Goal: Information Seeking & Learning: Check status

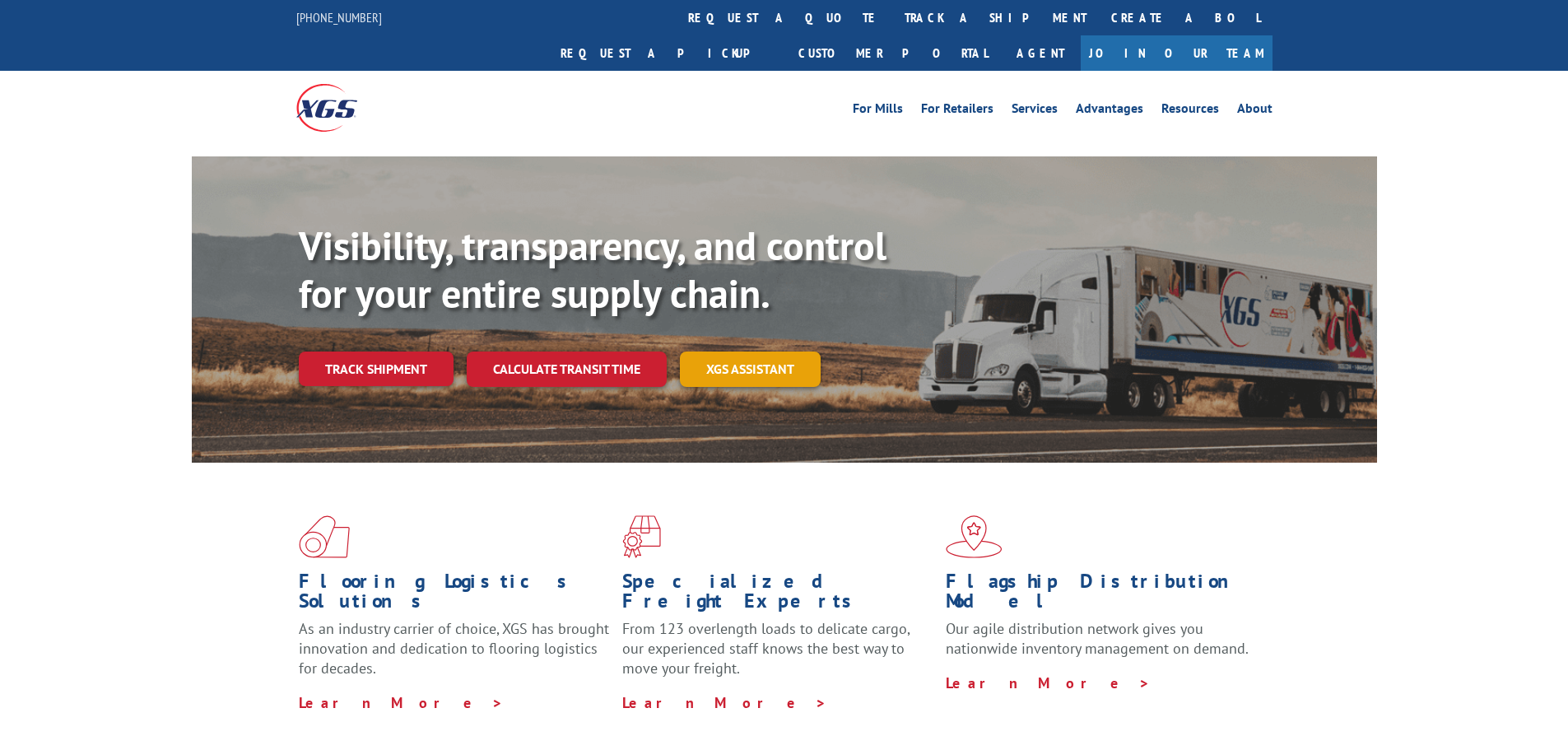
click at [738, 352] on link "XGS ASSISTANT" at bounding box center [750, 369] width 141 height 35
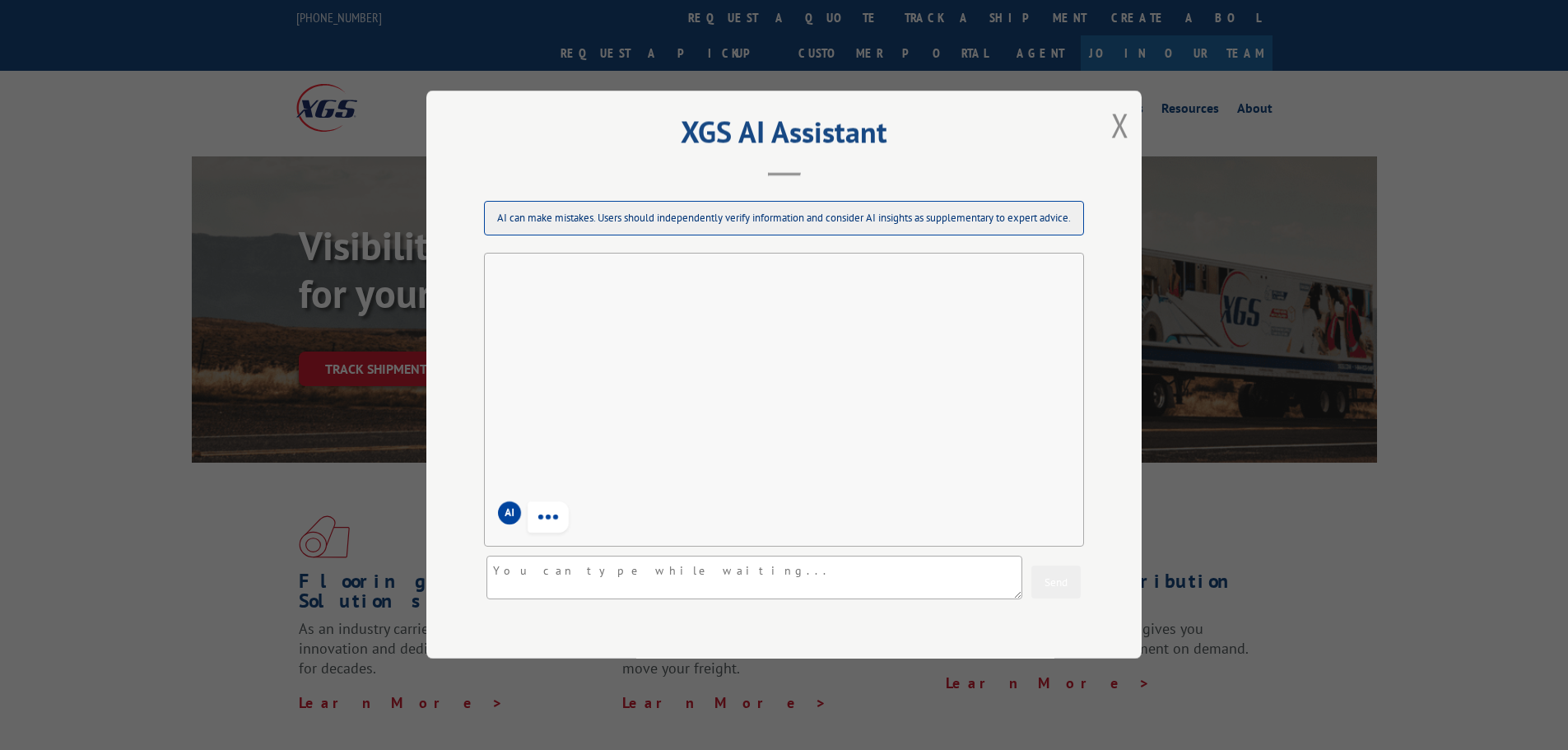
click at [738, 343] on div "AI" at bounding box center [784, 400] width 600 height 295
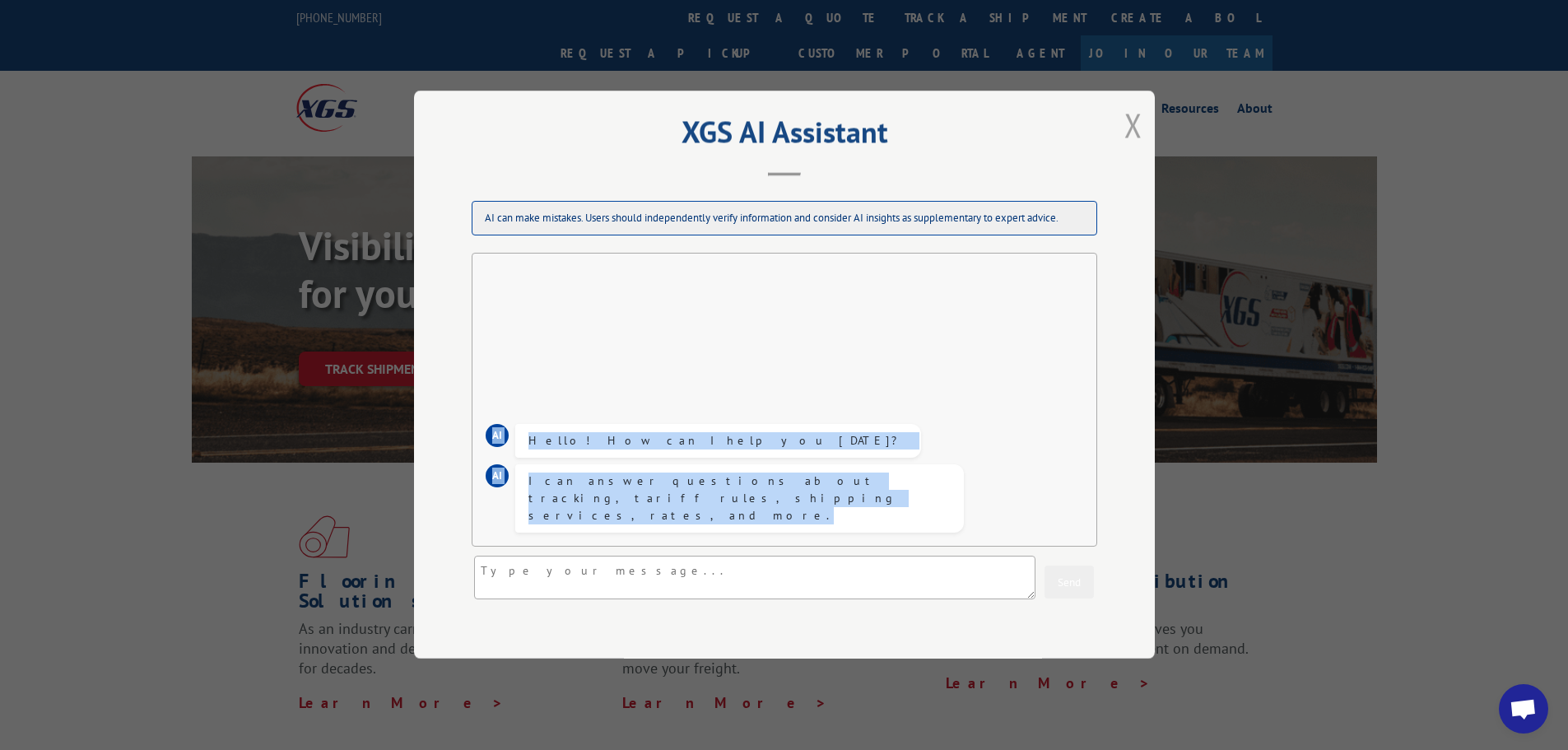
click at [1125, 125] on button "Close modal" at bounding box center [1133, 125] width 18 height 44
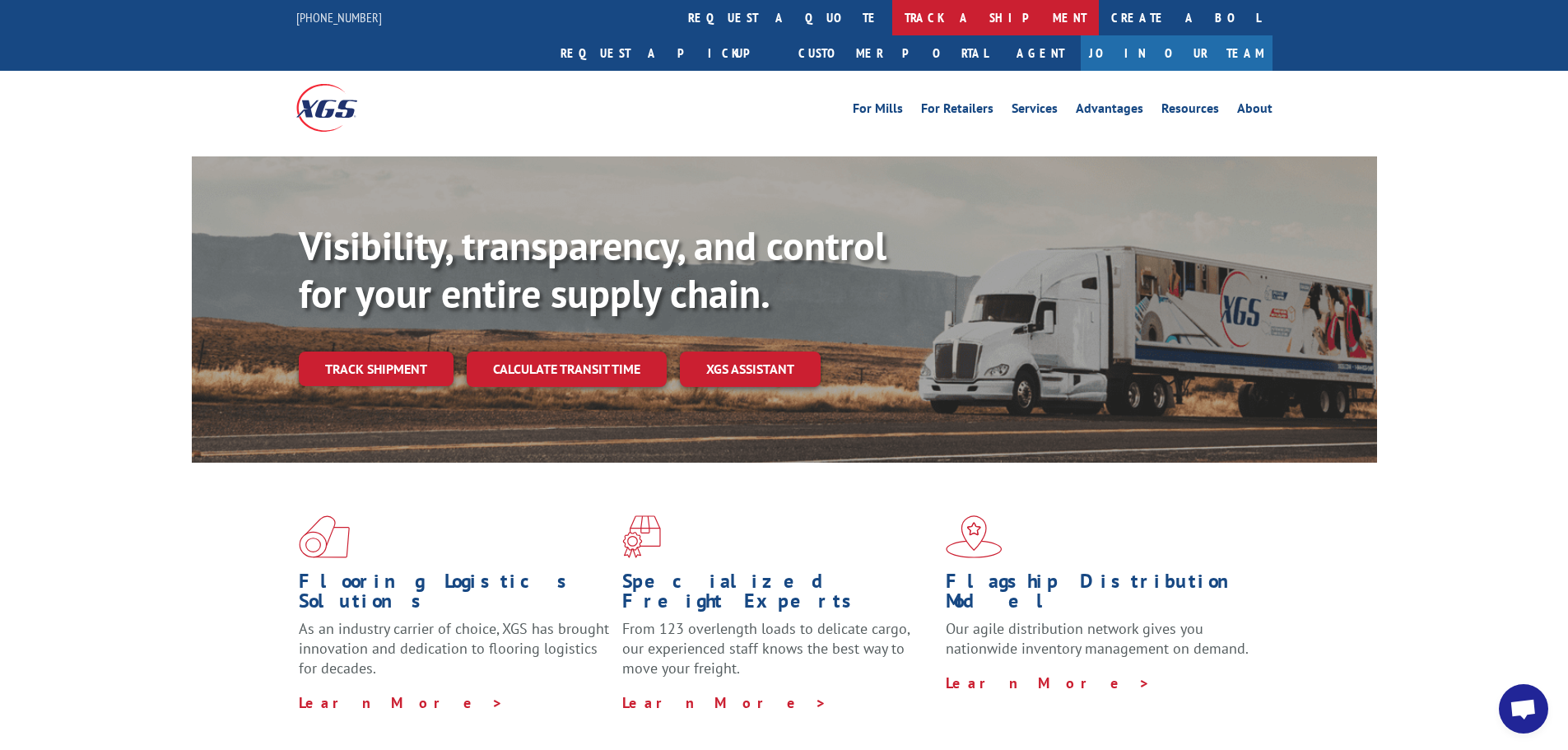
click at [892, 22] on link "track a shipment" at bounding box center [995, 17] width 207 height 35
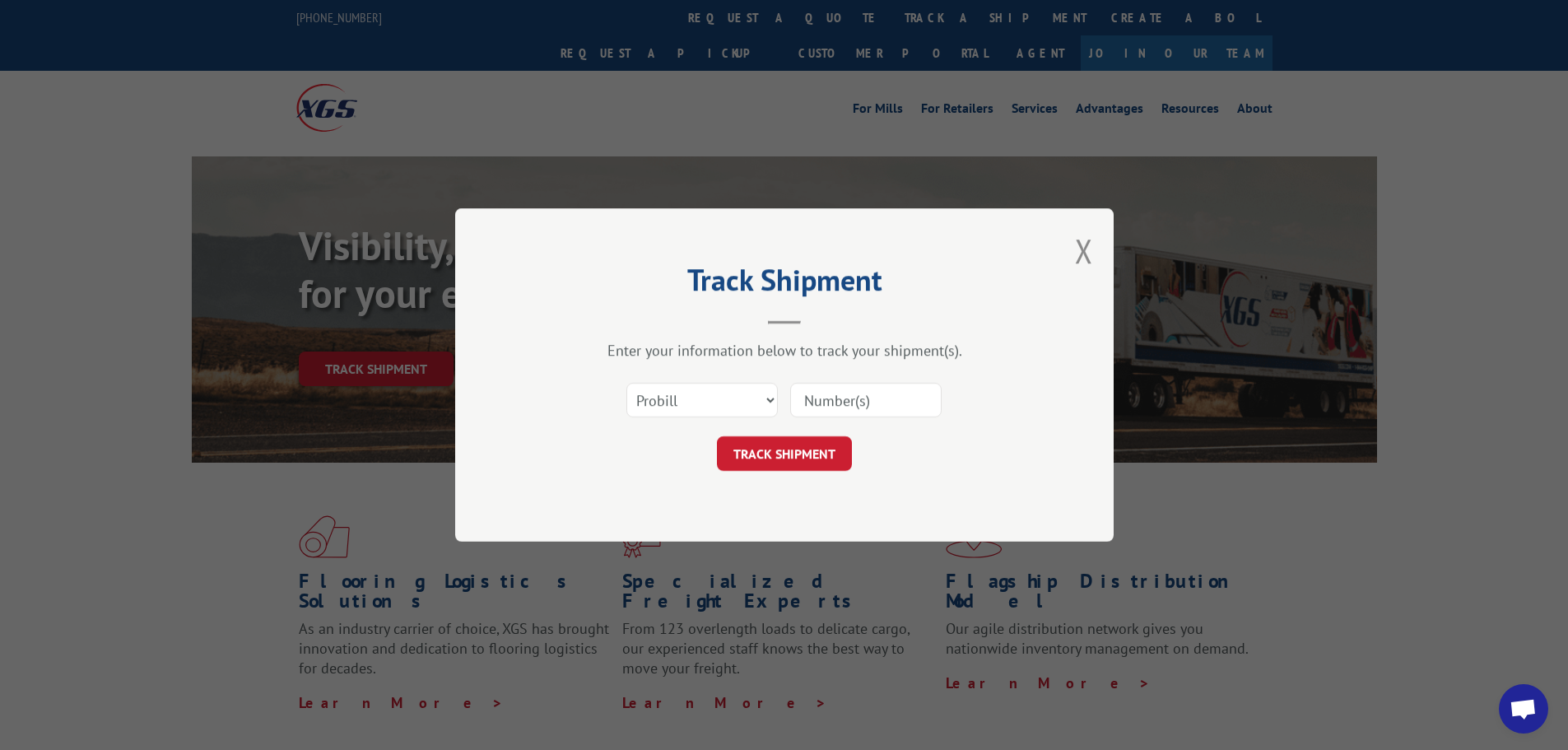
click at [814, 409] on input at bounding box center [866, 400] width 151 height 35
paste input "17229030"
type input "17229030"
click at [799, 463] on button "TRACK SHIPMENT" at bounding box center [784, 454] width 135 height 35
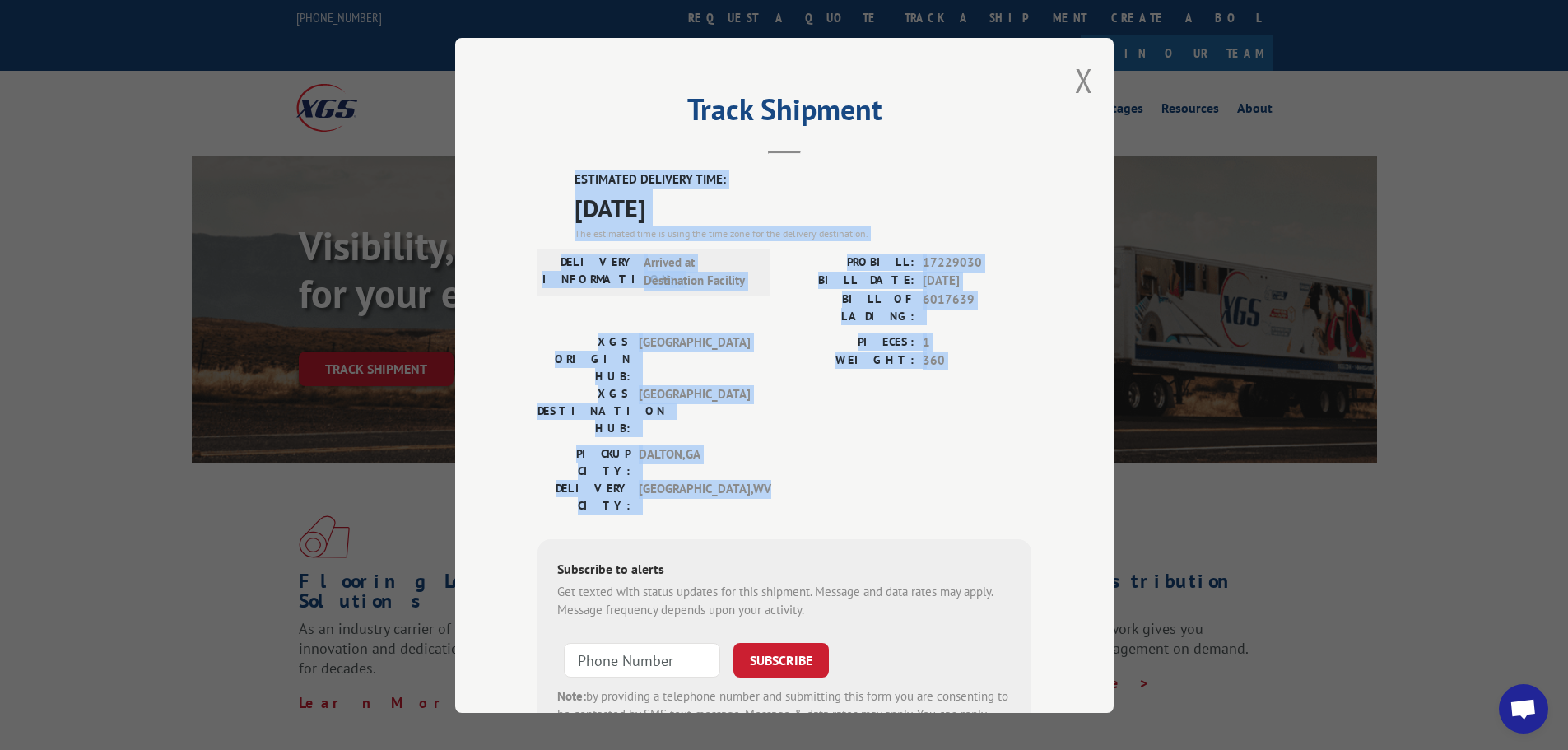
drag, startPoint x: 556, startPoint y: 177, endPoint x: 959, endPoint y: 405, distance: 463.0
click at [959, 405] on div "ESTIMATED DELIVERY TIME: [DATE] The estimated time is using the time zone for t…" at bounding box center [784, 466] width 494 height 592
copy div "ESTIMATED DELIVERY TIME: [DATE] The estimated time is using the time zone for t…"
click at [1075, 81] on button "Close modal" at bounding box center [1083, 80] width 18 height 44
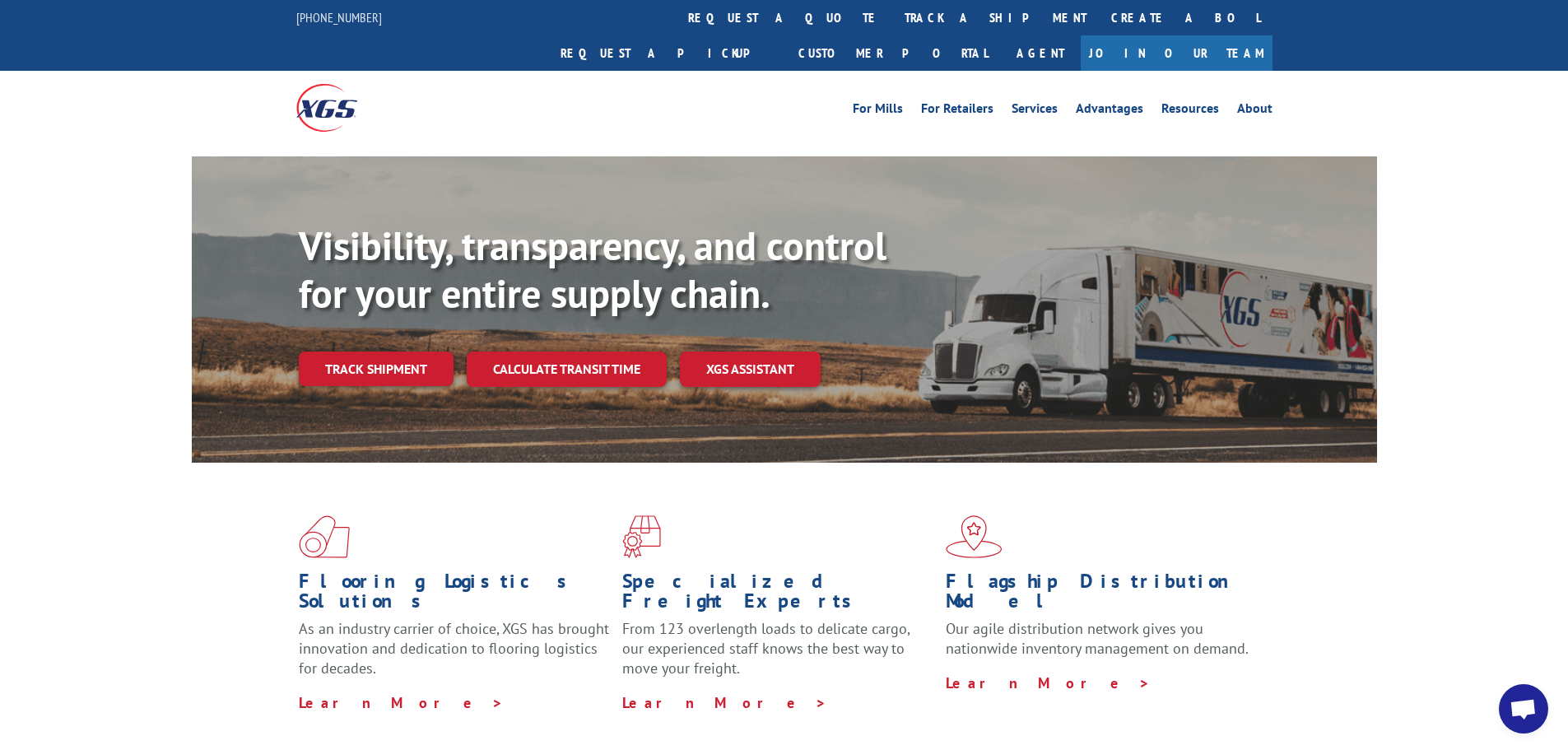
click at [892, 22] on link "track a shipment" at bounding box center [995, 17] width 207 height 35
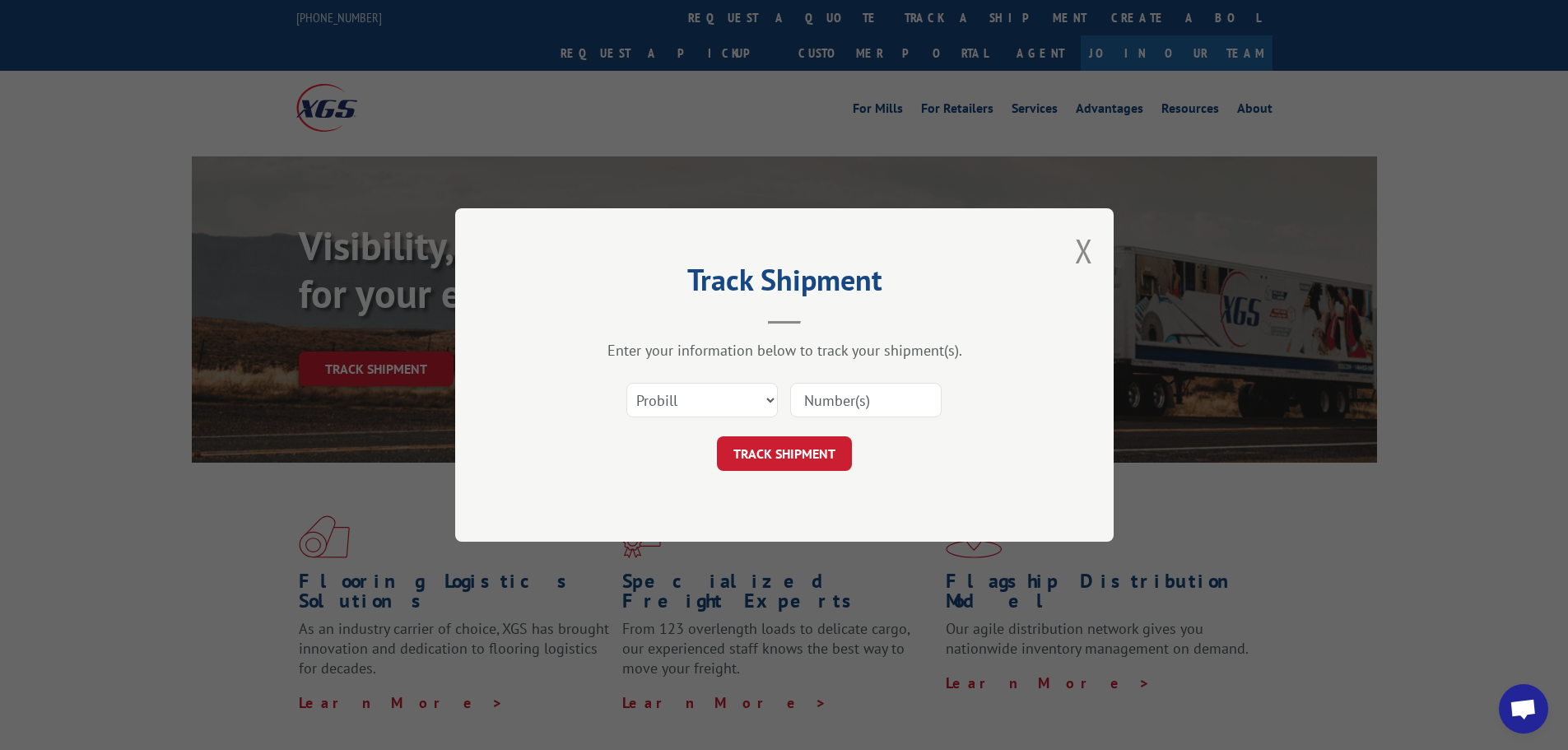
click at [816, 404] on input at bounding box center [866, 400] width 151 height 35
paste input "17471557"
type input "17471557"
click at [794, 440] on button "TRACK SHIPMENT" at bounding box center [784, 454] width 135 height 35
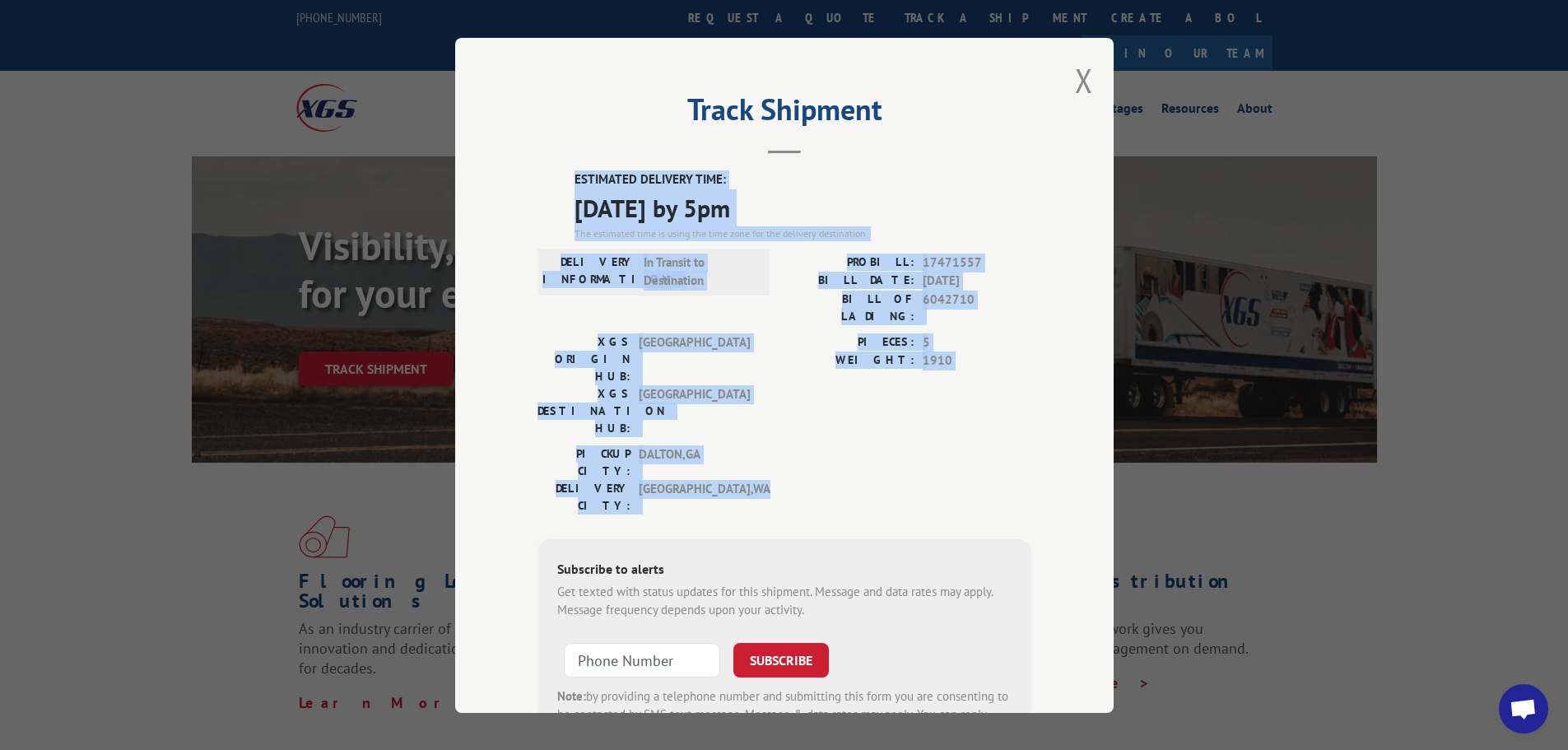
drag, startPoint x: 560, startPoint y: 172, endPoint x: 717, endPoint y: 413, distance: 287.6
click at [717, 413] on div "ESTIMATED DELIVERY TIME: [DATE] by 5pm The estimated time is using the time zon…" at bounding box center [784, 466] width 494 height 592
copy div "ESTIMATED DELIVERY TIME: [DATE] by 5pm The estimated time is using the time zon…"
click at [1081, 70] on button "Close modal" at bounding box center [1083, 80] width 18 height 44
